Goal: Task Accomplishment & Management: Complete application form

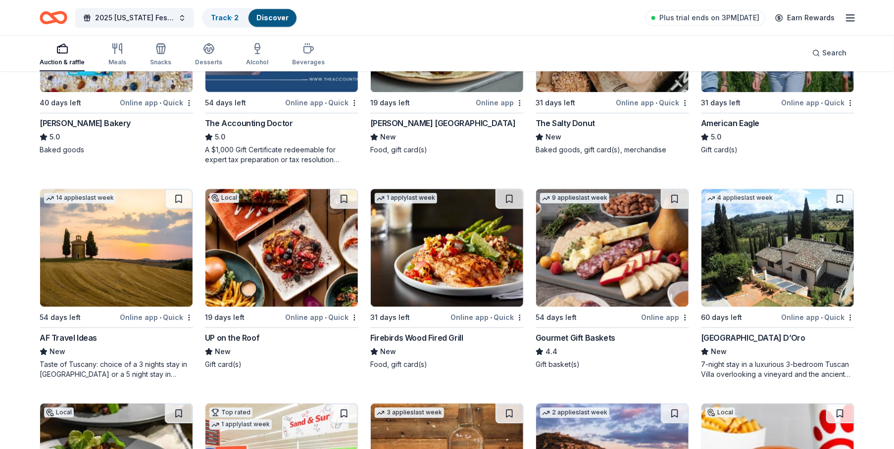
scroll to position [1504, 0]
click at [157, 51] on icon "button" at bounding box center [161, 49] width 12 height 12
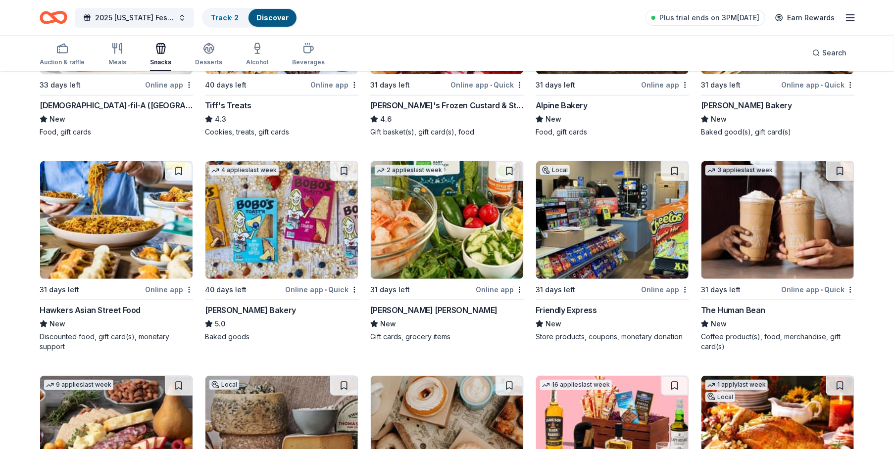
scroll to position [247, 0]
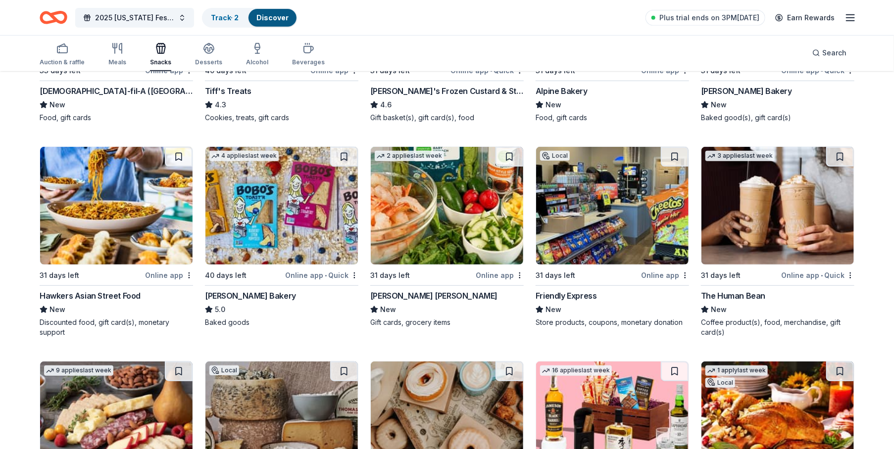
click at [233, 290] on div "[PERSON_NAME] Bakery" at bounding box center [250, 296] width 91 height 12
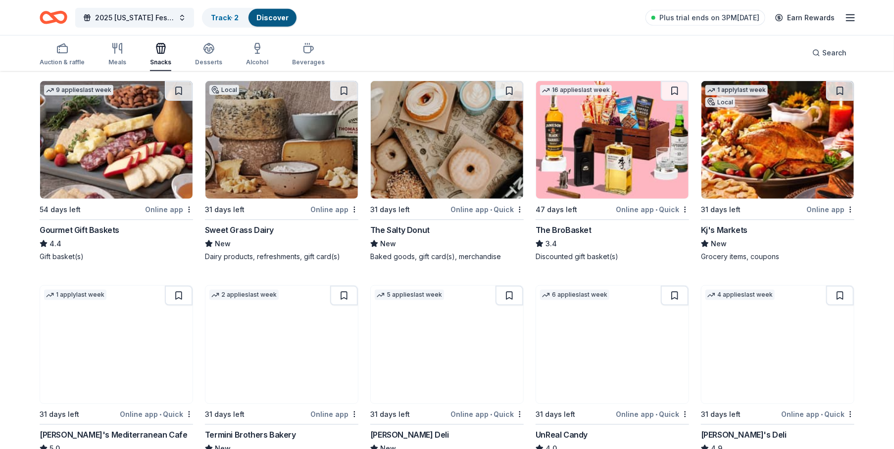
scroll to position [594, 0]
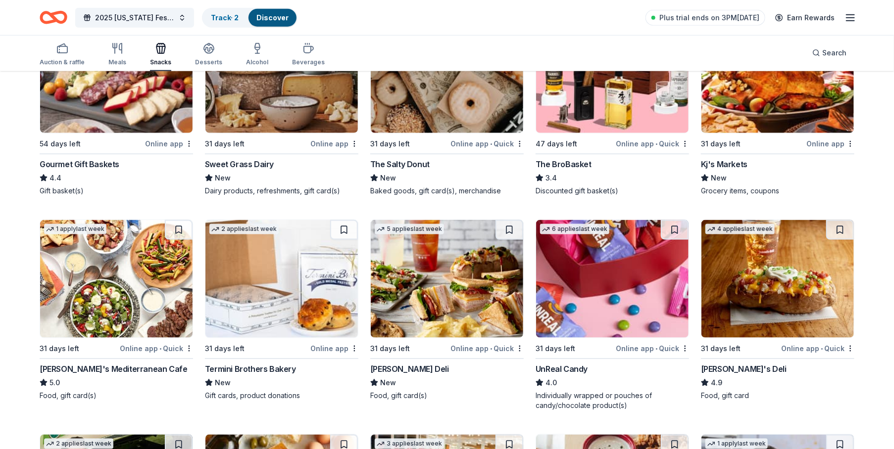
click at [727, 363] on div "[PERSON_NAME]'s Deli" at bounding box center [744, 369] width 86 height 12
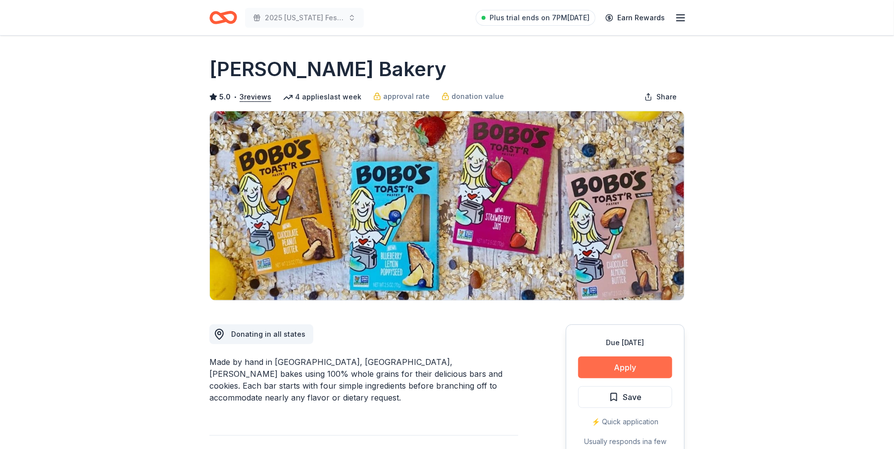
click at [603, 369] on button "Apply" at bounding box center [625, 368] width 94 height 22
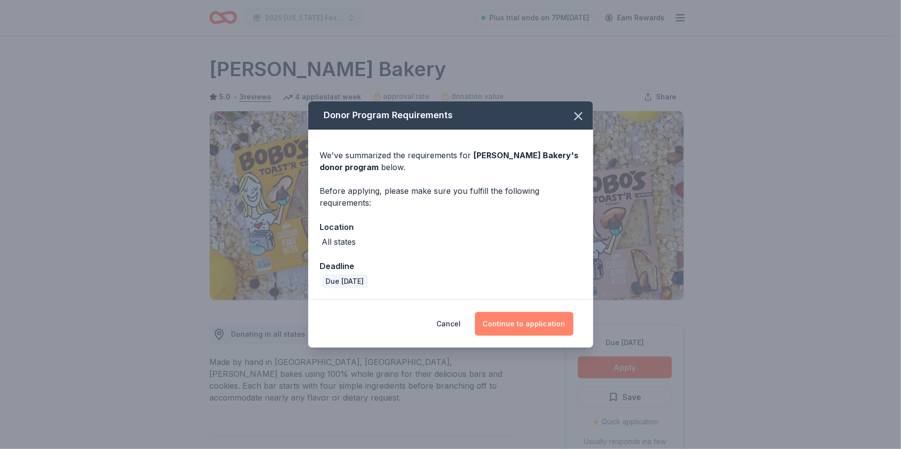
click at [516, 324] on button "Continue to application" at bounding box center [524, 324] width 98 height 24
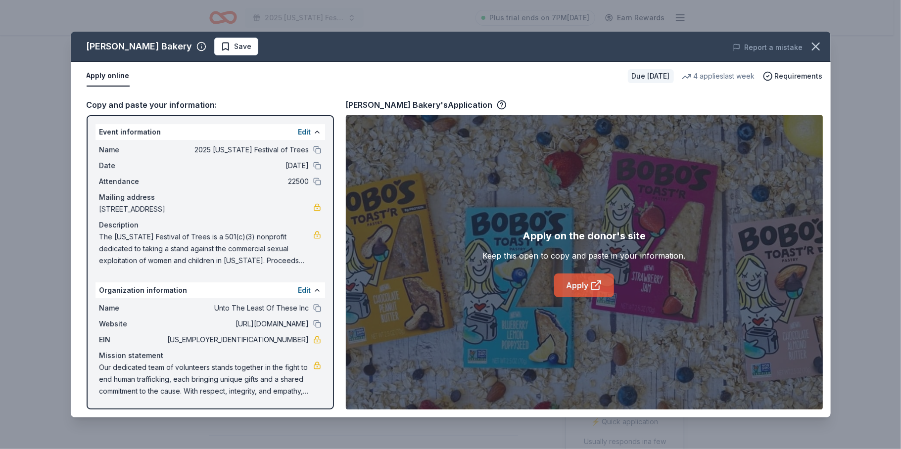
click at [579, 287] on link "Apply" at bounding box center [584, 286] width 60 height 24
